Goal: Information Seeking & Learning: Learn about a topic

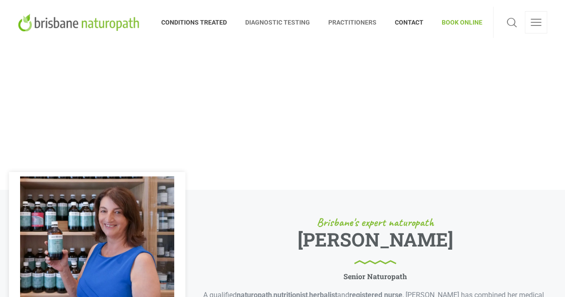
click at [292, 21] on span "DIAGNOSTIC TESTING" at bounding box center [277, 22] width 83 height 14
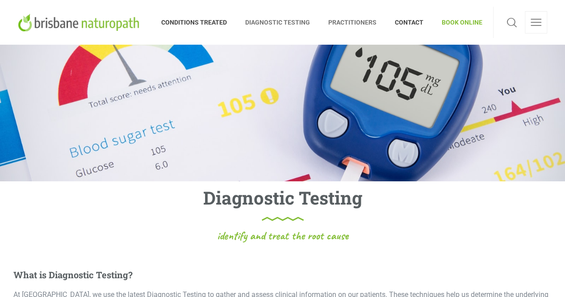
click at [369, 23] on span "PRACTITIONERS" at bounding box center [352, 22] width 67 height 14
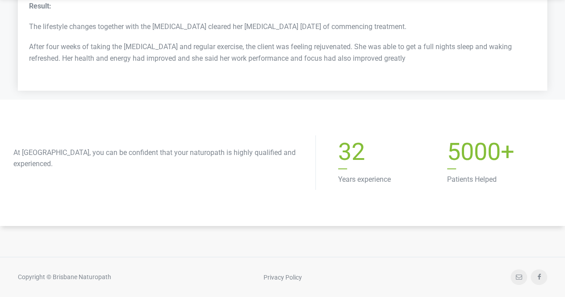
scroll to position [3505, 0]
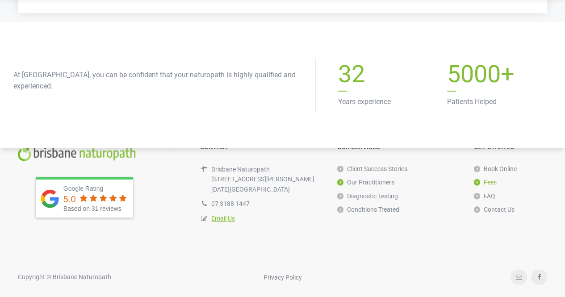
click at [496, 182] on link "Fees" at bounding box center [485, 181] width 23 height 13
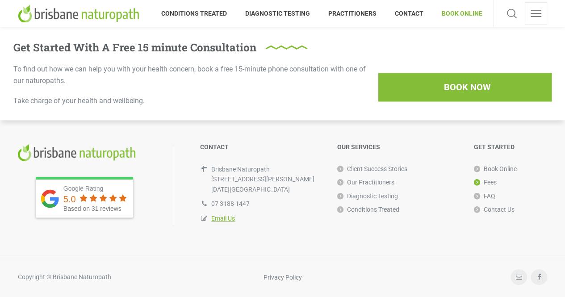
scroll to position [392, 0]
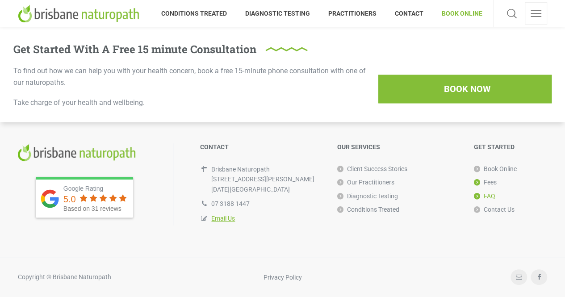
click at [495, 195] on link "FAQ" at bounding box center [484, 195] width 21 height 13
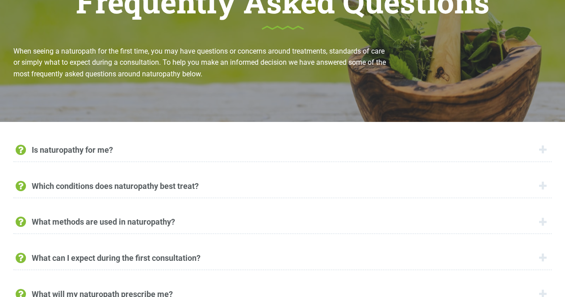
scroll to position [102, 0]
click at [541, 148] on div "Is naturopathy for me?" at bounding box center [282, 150] width 538 height 23
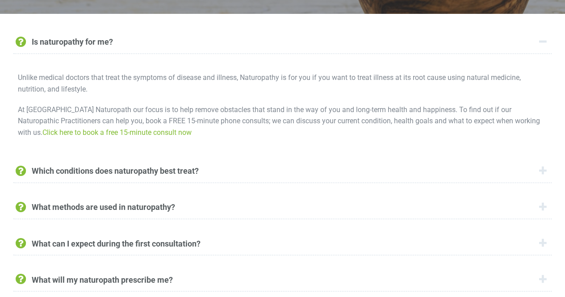
scroll to position [213, 0]
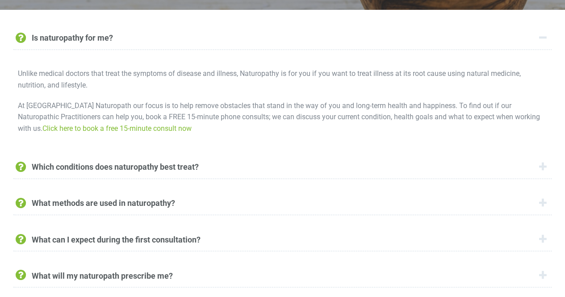
click at [541, 166] on div "Which conditions does naturopathy best treat?" at bounding box center [282, 167] width 538 height 23
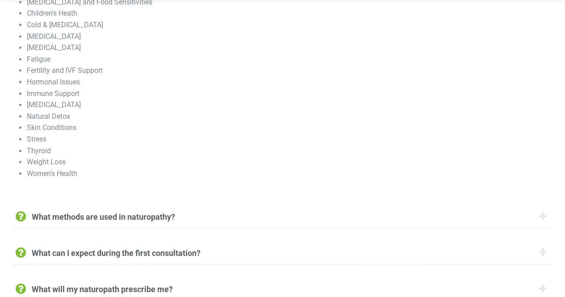
scroll to position [383, 0]
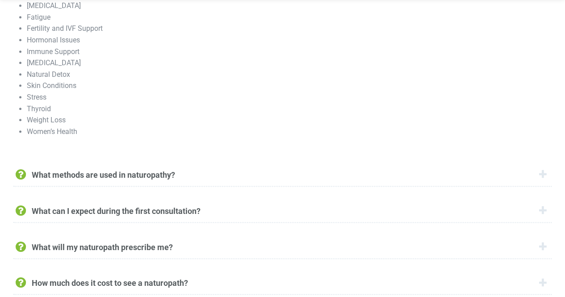
click at [542, 175] on div "What methods are used in naturopathy?" at bounding box center [282, 175] width 538 height 23
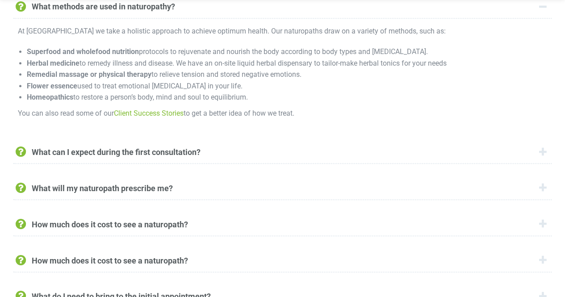
scroll to position [319, 0]
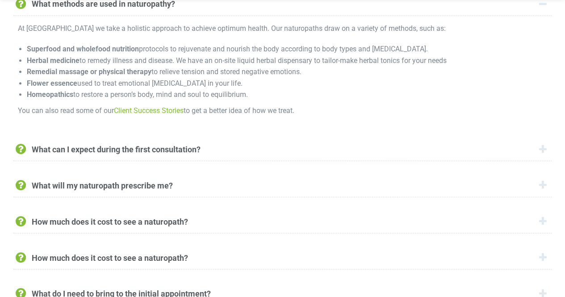
click at [544, 151] on div "What can I expect during the first consultation?" at bounding box center [282, 150] width 538 height 23
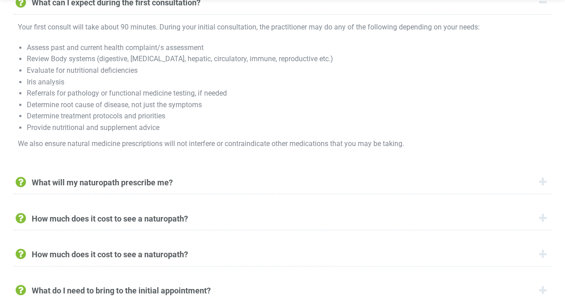
scroll to position [379, 0]
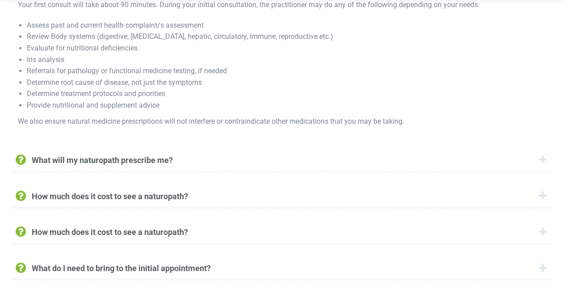
click at [543, 158] on div "What will my naturopath prescribe me?" at bounding box center [282, 160] width 538 height 23
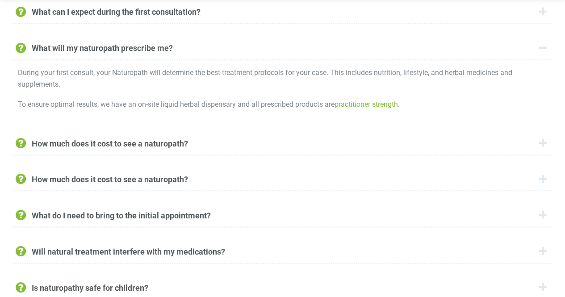
scroll to position [359, 0]
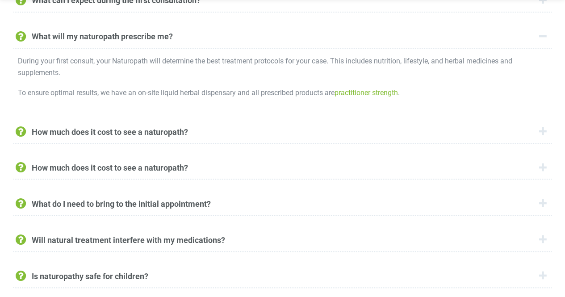
click at [544, 135] on div "How much does it cost to see a naturopath?" at bounding box center [282, 132] width 538 height 23
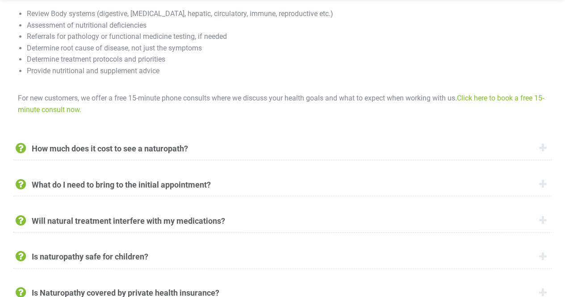
scroll to position [474, 0]
click at [543, 149] on div "How much does it cost to see a naturopath?" at bounding box center [282, 148] width 538 height 23
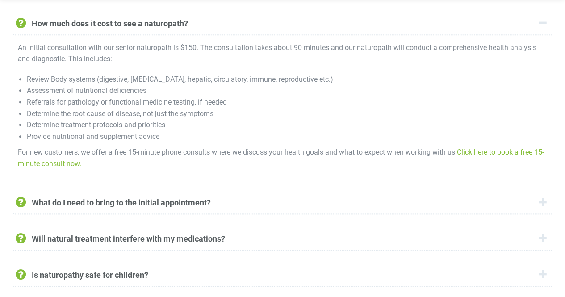
scroll to position [491, 0]
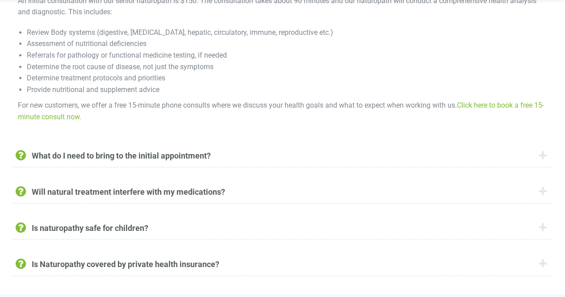
click at [541, 156] on div "What do I need to bring to the initial appointment?" at bounding box center [282, 156] width 538 height 23
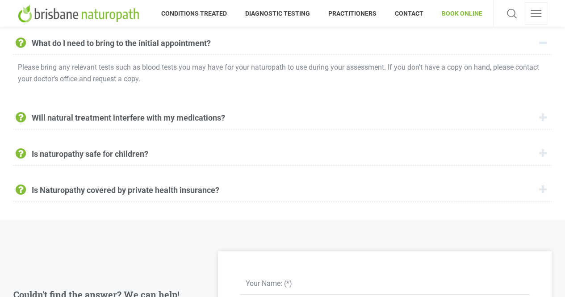
scroll to position [460, 0]
click at [544, 122] on div "Will natural treatment interfere with my medications?" at bounding box center [282, 119] width 538 height 23
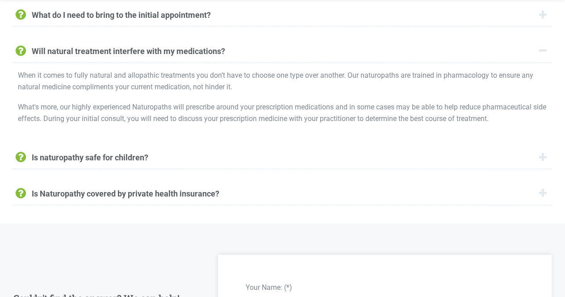
scroll to position [515, 0]
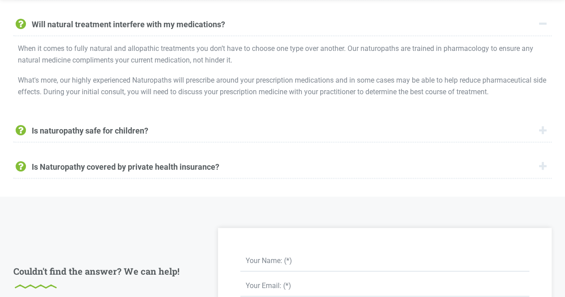
click at [541, 167] on div "Is Naturopathy covered by private health insurance?" at bounding box center [282, 167] width 538 height 23
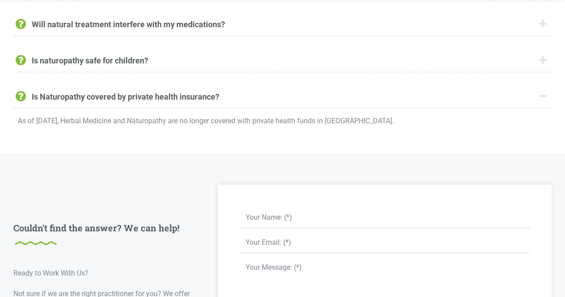
click at [543, 59] on div "Is naturopathy safe for children?" at bounding box center [282, 61] width 538 height 23
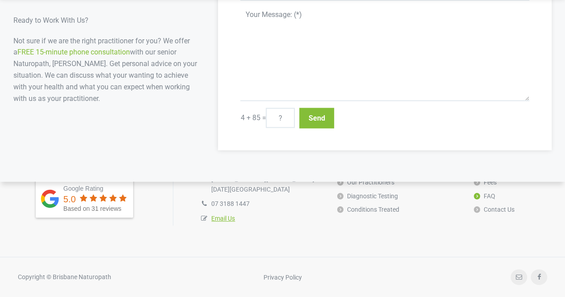
scroll to position [840, 0]
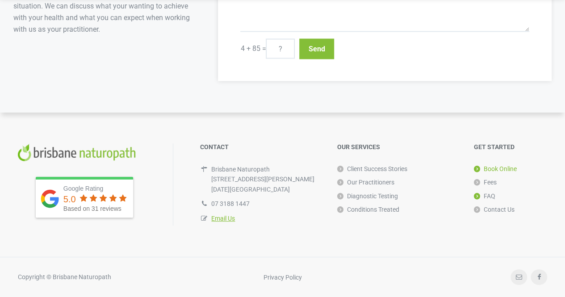
click at [493, 171] on link "Book Online" at bounding box center [495, 168] width 43 height 13
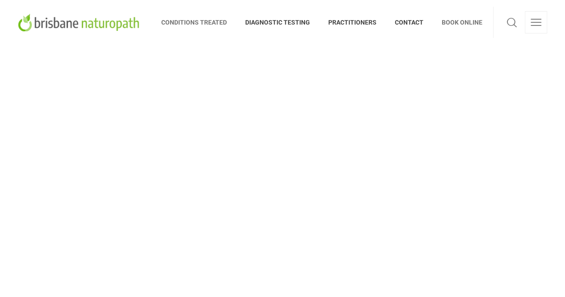
click at [215, 19] on span "CONDITIONS TREATED" at bounding box center [198, 22] width 75 height 14
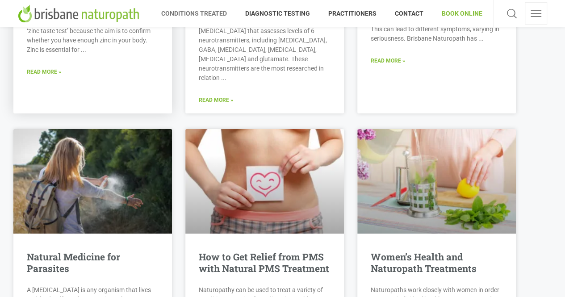
scroll to position [1555, 0]
